Goal: Information Seeking & Learning: Learn about a topic

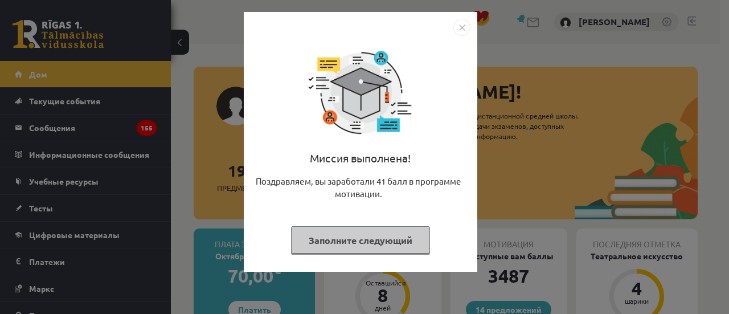
click at [348, 243] on font "Заполните следующий" at bounding box center [361, 240] width 104 height 12
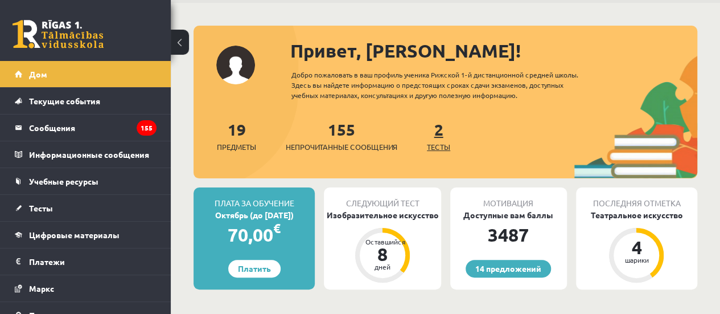
scroll to position [57, 0]
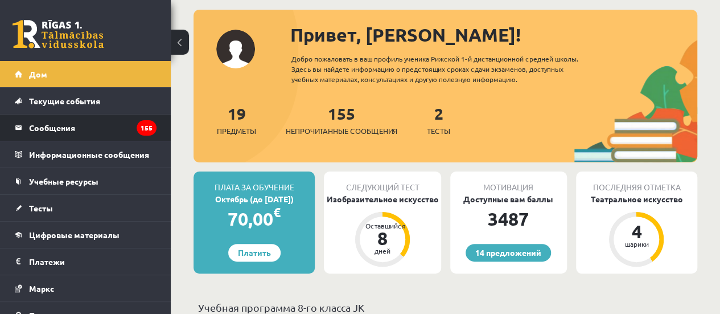
click at [149, 137] on li "Сообщения 155" at bounding box center [85, 127] width 171 height 27
click at [126, 128] on legend "Сообщения 155" at bounding box center [93, 127] width 128 height 26
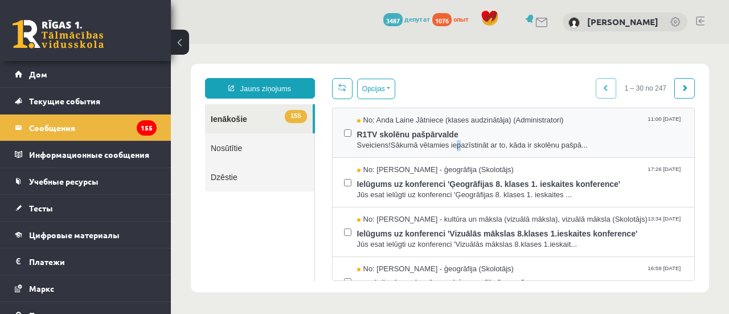
click at [452, 150] on div "No: [PERSON_NAME] Jātniece (klases audzinātāja) (Administratori) 11:00 [DATE] R…" at bounding box center [514, 133] width 362 height 50
click at [450, 145] on span "Sveiciens!Sākumā vēlamies iepazīstināt ar to, kāda ir skolēnu pašpā..." at bounding box center [520, 145] width 326 height 11
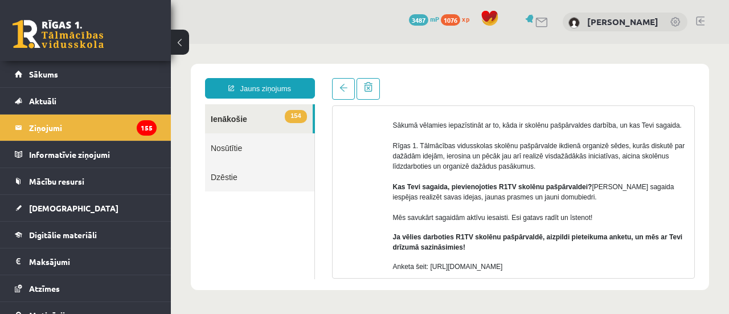
scroll to position [44, 0]
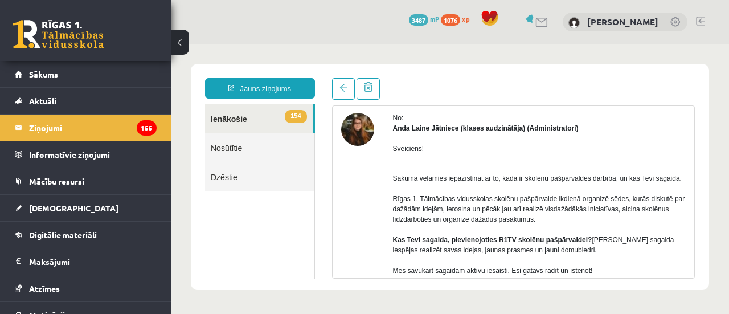
click at [396, 170] on p "Sākumā vēlamies iepazīstināt ar to, kāda ir skolēnu pašpārvaldes darbība, un ka…" at bounding box center [539, 219] width 293 height 113
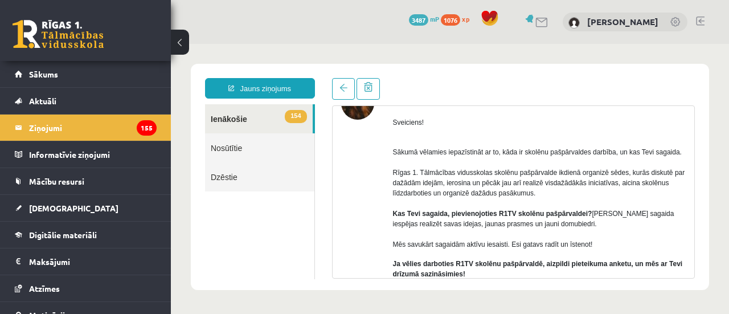
scroll to position [158, 0]
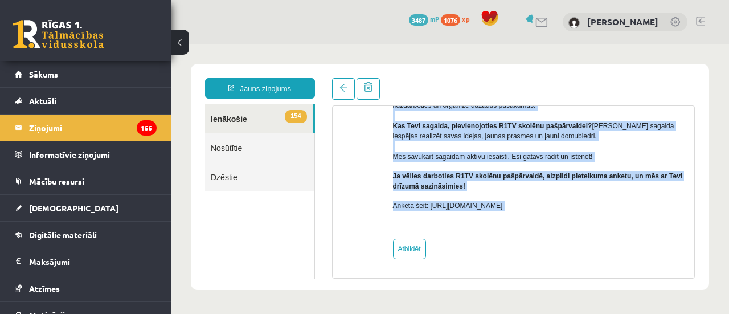
drag, startPoint x: 391, startPoint y: 173, endPoint x: 584, endPoint y: 214, distance: 198.0
click at [584, 214] on div "No: [PERSON_NAME] Jātniece (klases audzinātāja) (Administratori) Sveiciens! Sāk…" at bounding box center [513, 129] width 345 height 260
copy div "Sākumā vēlamies iepazīstināt ar to, kāda ir skolēnu pašpārvaldes darbība, un ka…"
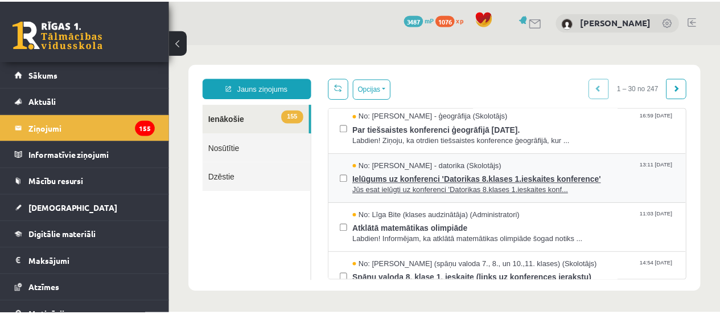
scroll to position [171, 0]
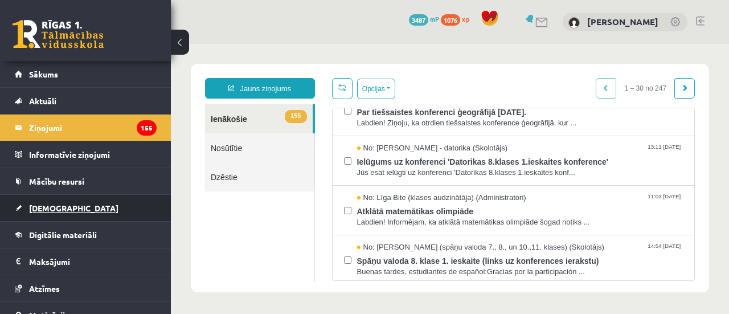
click at [64, 206] on link "[DEMOGRAPHIC_DATA]" at bounding box center [86, 208] width 142 height 26
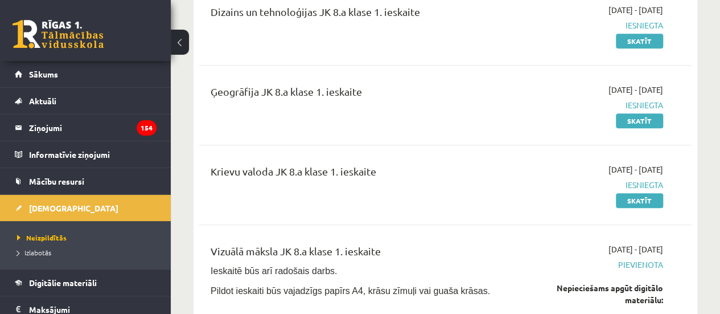
scroll to position [399, 0]
